Goal: Transaction & Acquisition: Download file/media

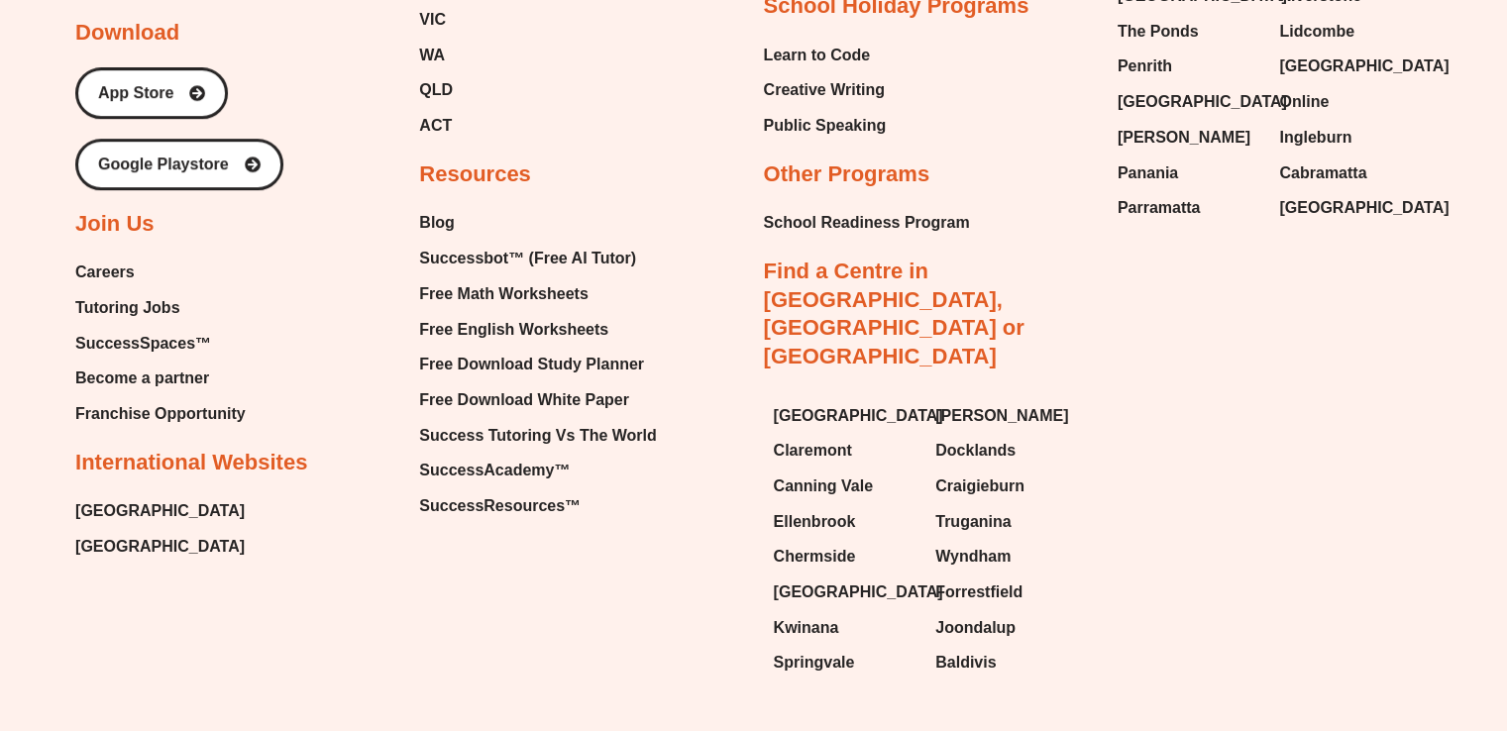
scroll to position [8627, 0]
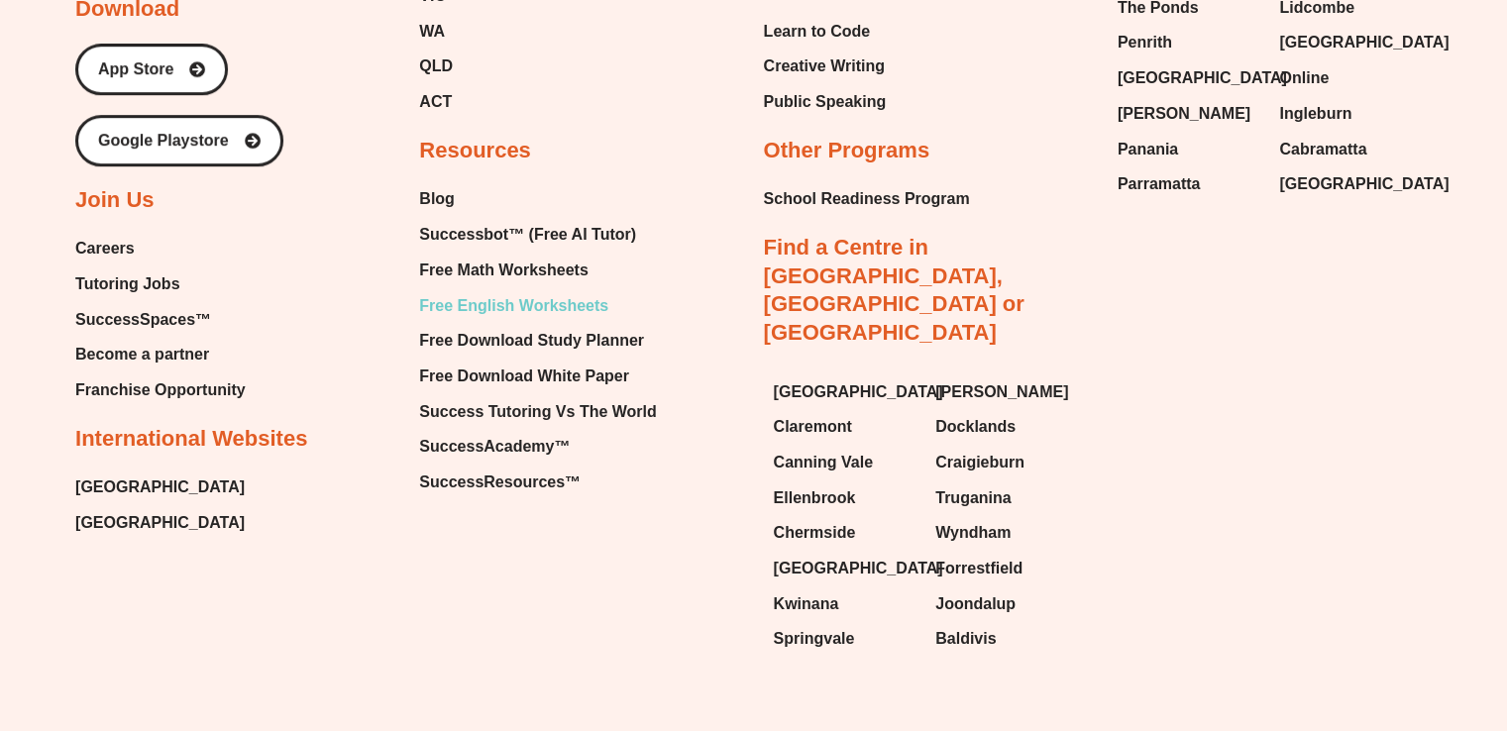
click at [536, 291] on span "Free English Worksheets" at bounding box center [513, 306] width 189 height 30
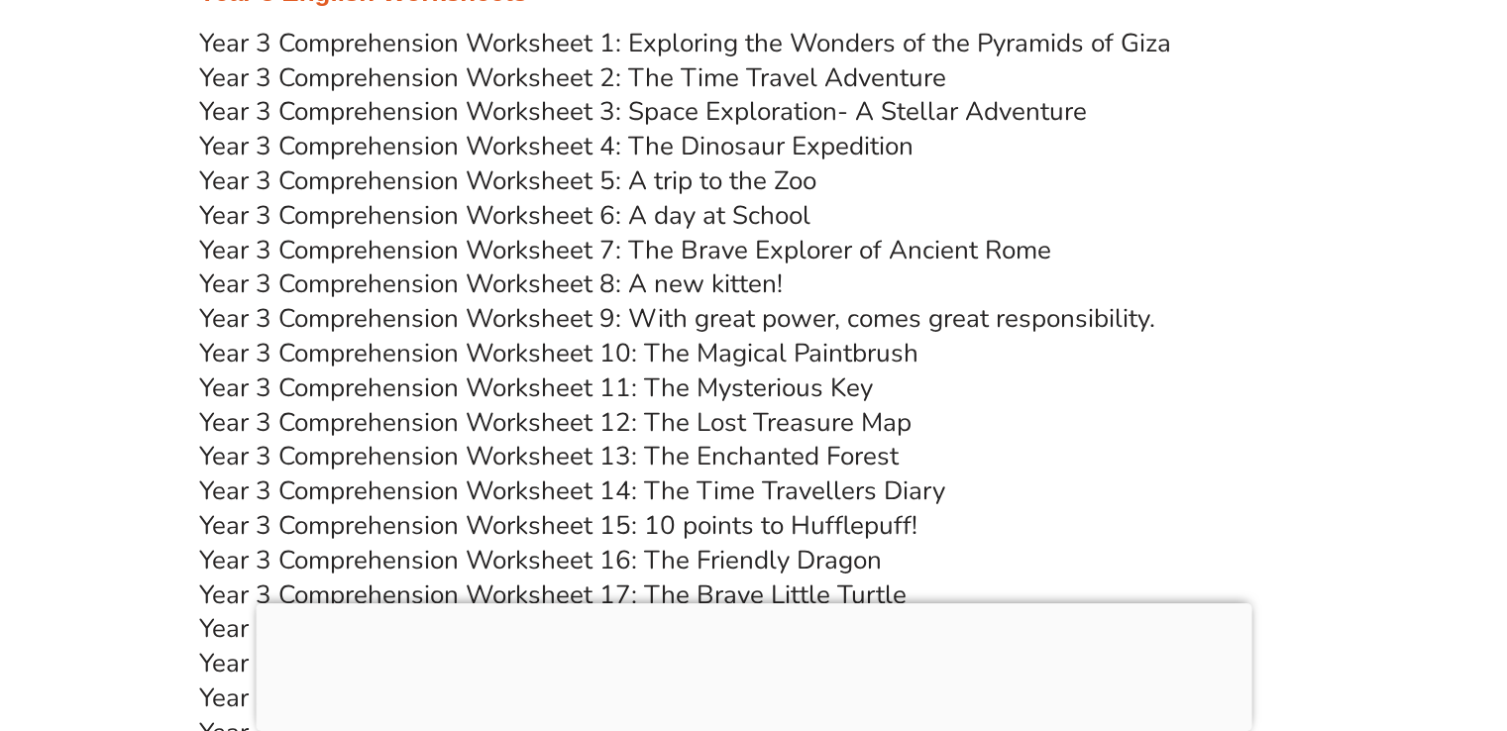
scroll to position [6545, 0]
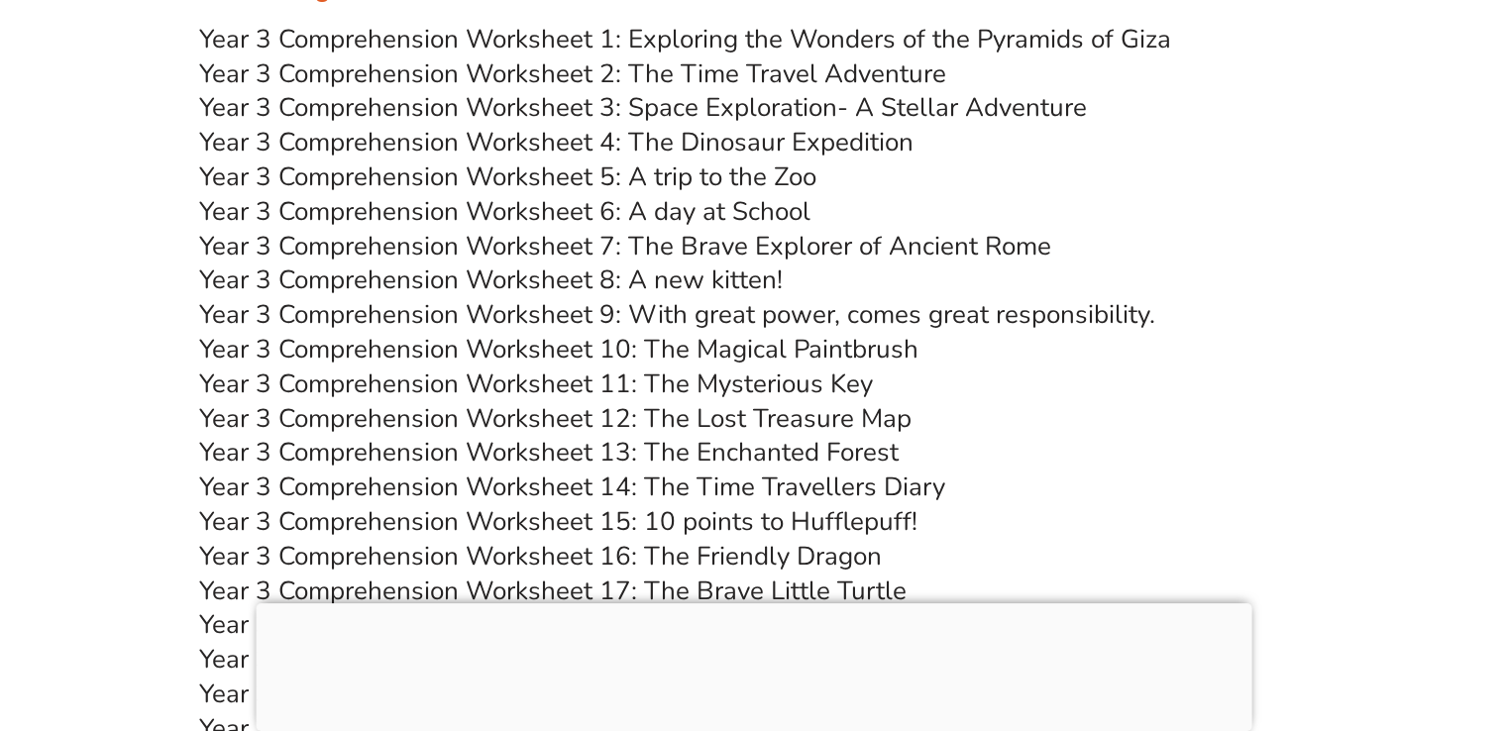
click at [677, 203] on link "Year 3 Comprehension Worksheet 6: A day at School" at bounding box center [504, 211] width 611 height 35
